Goal: Transaction & Acquisition: Purchase product/service

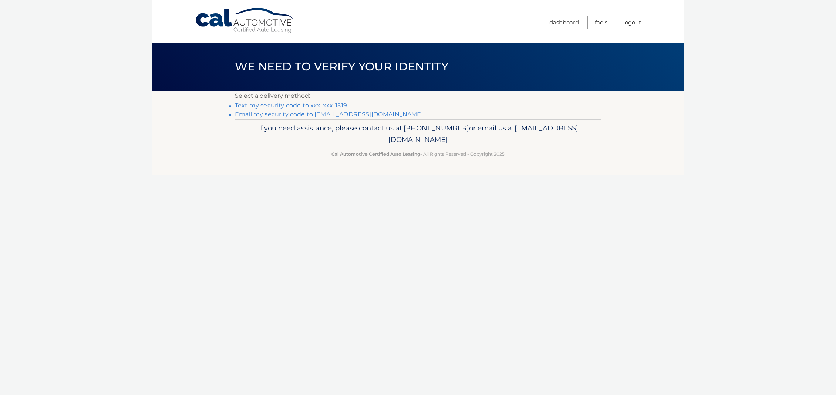
click at [310, 104] on link "Text my security code to xxx-xxx-1519" at bounding box center [291, 105] width 112 height 7
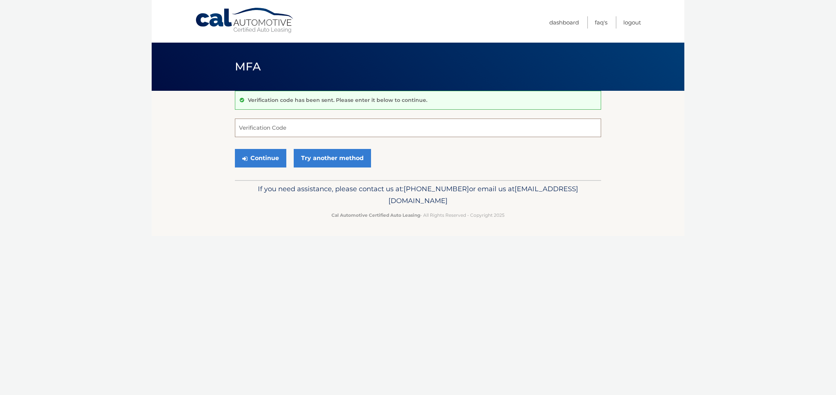
click at [281, 131] on input "Verification Code" at bounding box center [418, 127] width 366 height 19
type input "471033"
click at [264, 157] on button "Continue" at bounding box center [260, 158] width 51 height 19
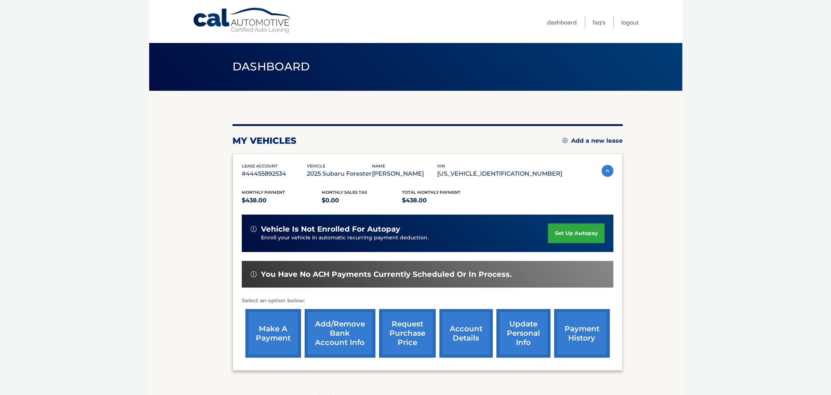
click at [275, 334] on link "make a payment" at bounding box center [273, 333] width 56 height 48
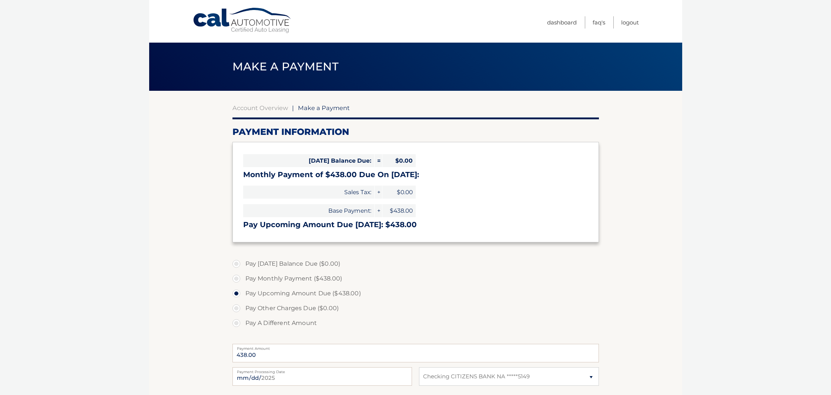
select select "Nzg5NDVmZWUtY2ExMi00NDQwLWFiNzUtNjA5M2I5ZWE4Nzc0"
click at [259, 107] on link "Account Overview" at bounding box center [260, 107] width 56 height 7
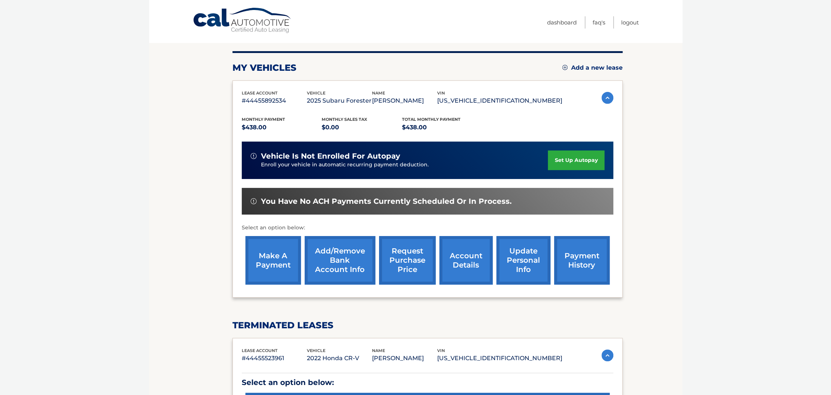
scroll to position [74, 0]
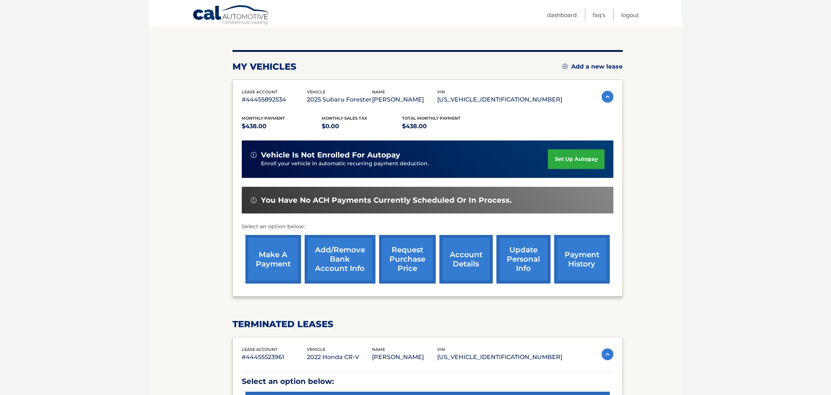
click at [271, 258] on link "make a payment" at bounding box center [273, 259] width 56 height 48
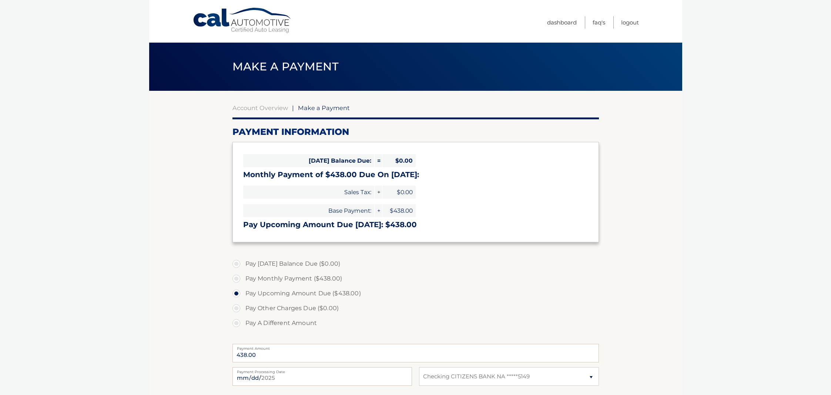
select select "Nzg5NDVmZWUtY2ExMi00NDQwLWFiNzUtNjA5M2I5ZWE4Nzc0"
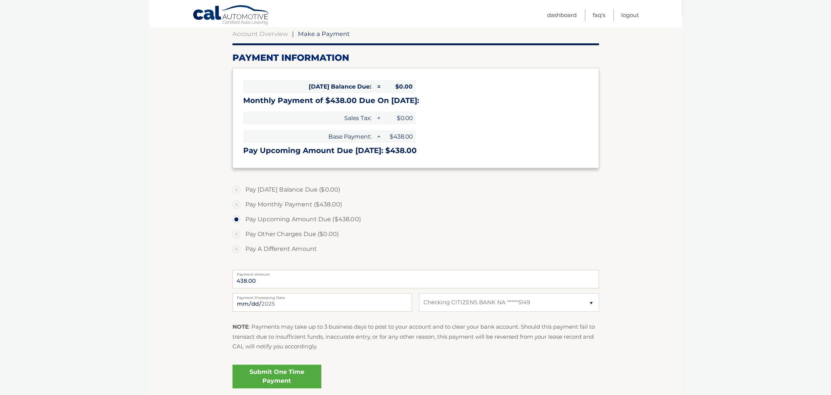
click at [238, 204] on label "Pay Monthly Payment ($438.00)" at bounding box center [415, 204] width 366 height 15
click at [238, 204] on input "Pay Monthly Payment ($438.00)" at bounding box center [238, 203] width 7 height 12
radio input "true"
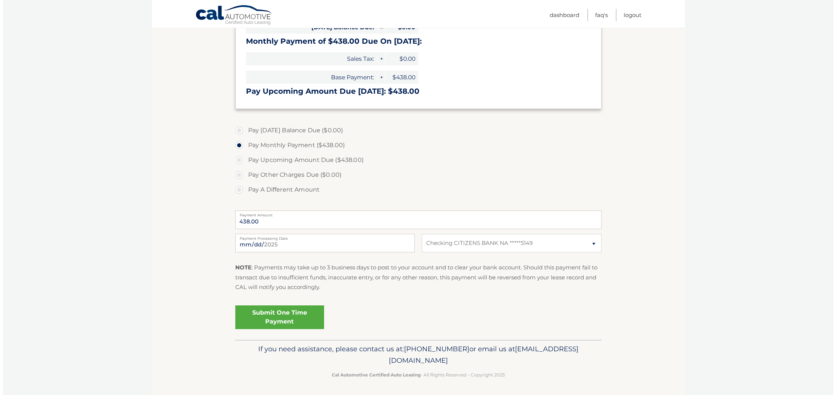
scroll to position [134, 0]
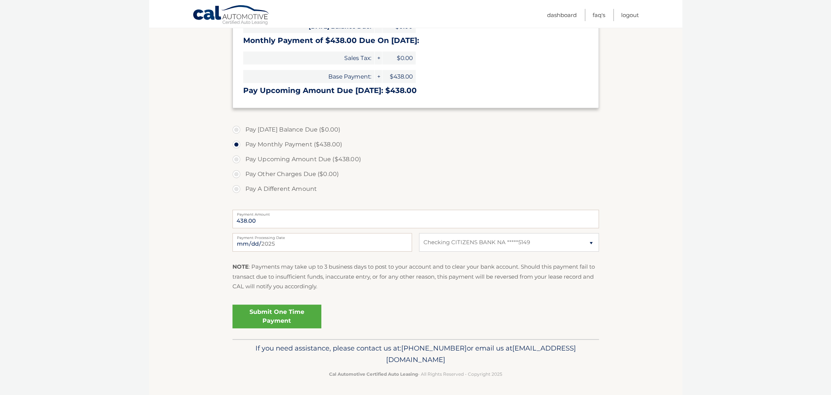
click at [278, 315] on link "Submit One Time Payment" at bounding box center [276, 316] width 89 height 24
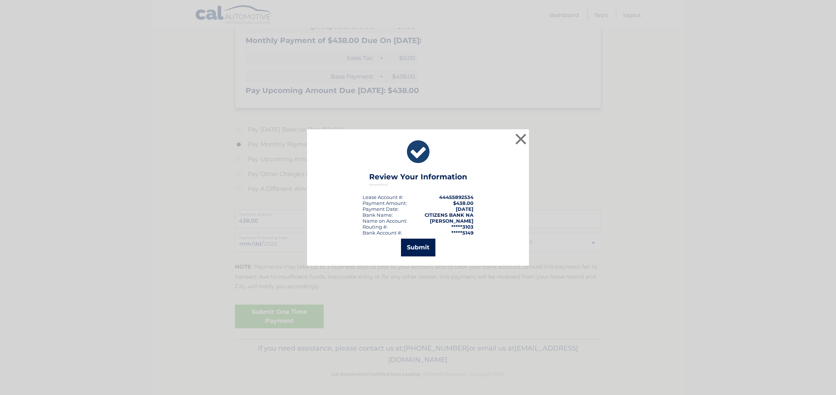
click at [419, 245] on button "Submit" at bounding box center [418, 247] width 34 height 18
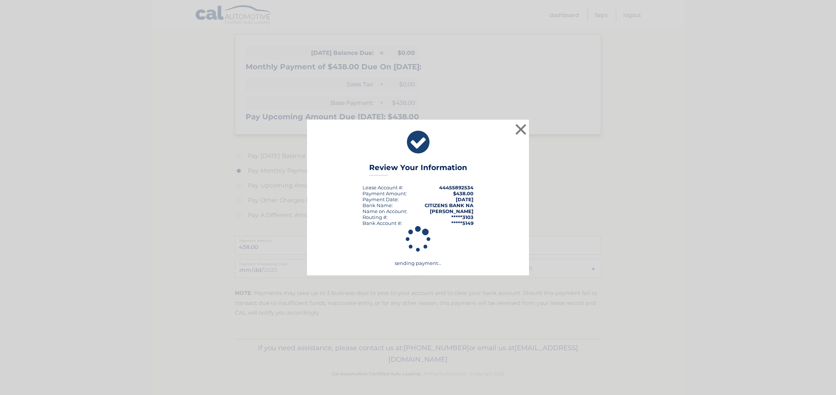
scroll to position [107, 0]
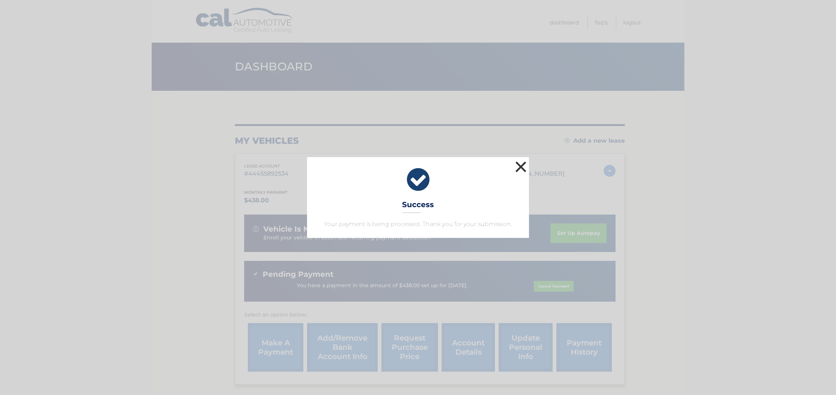
click at [524, 168] on button "×" at bounding box center [521, 166] width 15 height 15
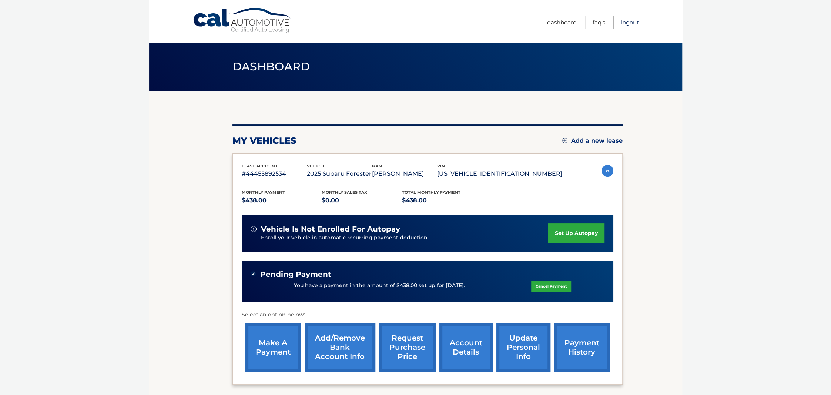
click at [633, 22] on link "Logout" at bounding box center [630, 22] width 18 height 12
